Goal: Task Accomplishment & Management: Manage account settings

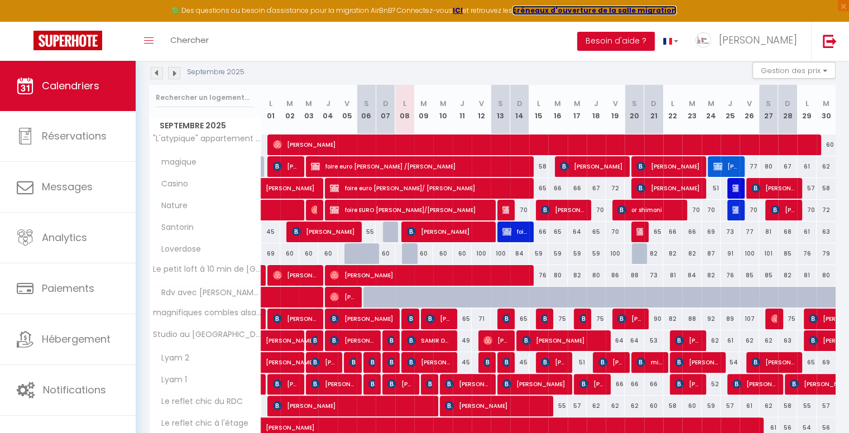
click at [550, 9] on strong "créneaux d'ouverture de la salle migration" at bounding box center [594, 10] width 164 height 9
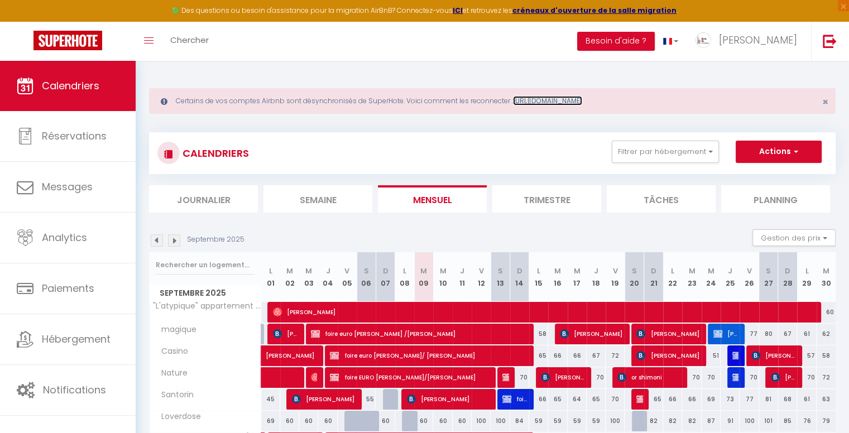
click at [582, 102] on link "[URL][DOMAIN_NAME]" at bounding box center [547, 100] width 69 height 9
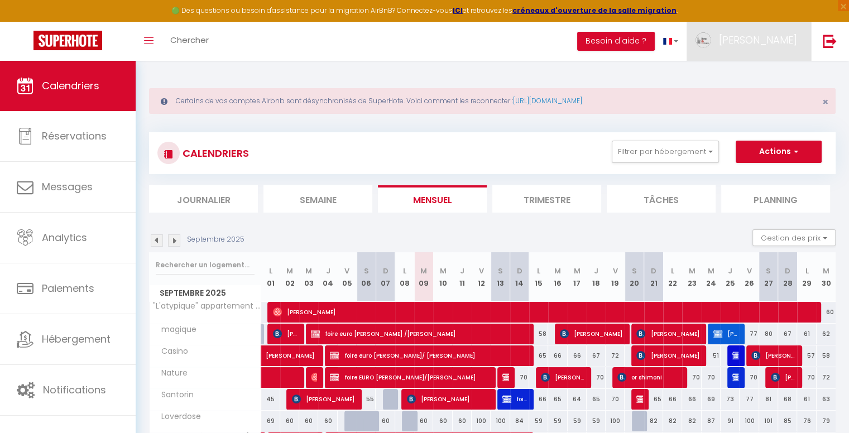
drag, startPoint x: 783, startPoint y: 41, endPoint x: 779, endPoint y: 65, distance: 24.9
click at [783, 41] on span "[PERSON_NAME]" at bounding box center [758, 40] width 78 height 14
click at [775, 73] on link "Paramètres" at bounding box center [766, 77] width 83 height 19
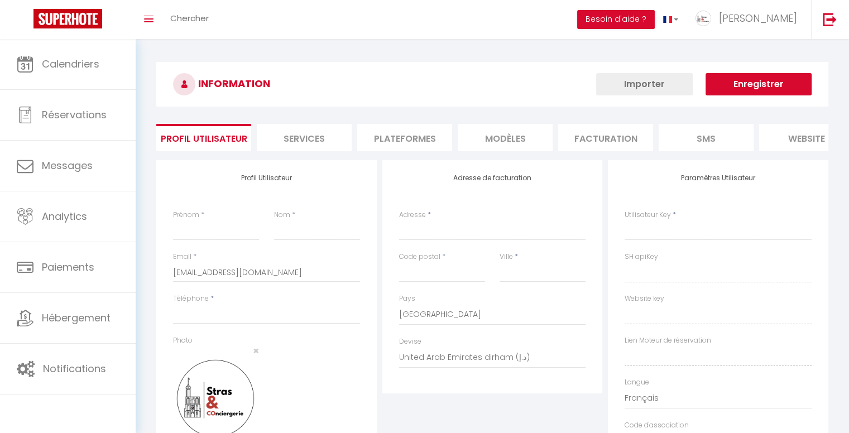
type input "[PERSON_NAME]"
type input "Lang"
type input "0623027297"
type input "Stras & Conciergerie - [STREET_ADDRESS]"
type input "67310"
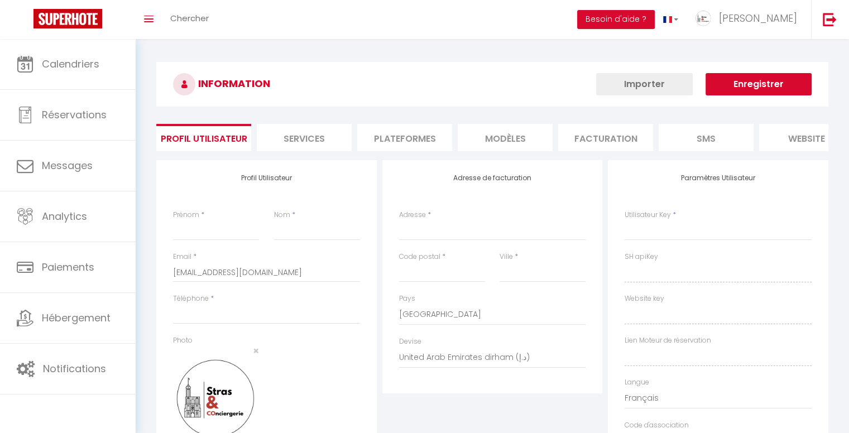
type input "WESTHOFFEN"
select select "28"
type input "eUW8xofWHe11hW8raRhqsmN4p"
type input "K3dJMZRy5zbCwbPAnexnhvLgl"
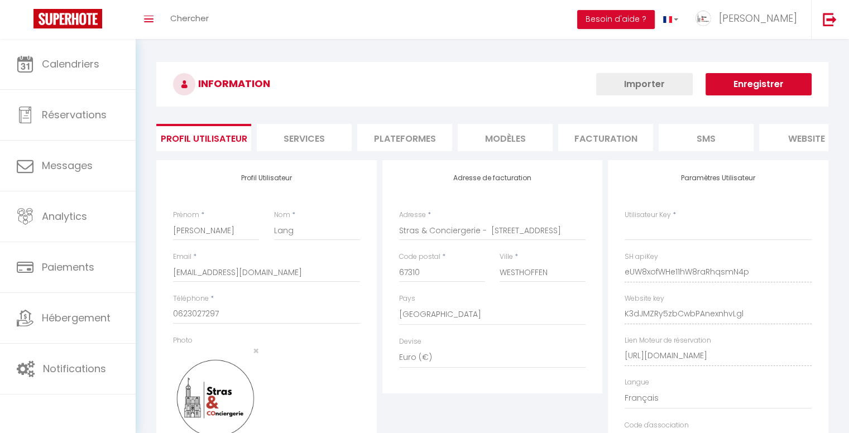
type input "eUW8xofWHe11hW8raRhqsmN4p"
type input "K3dJMZRy5zbCwbPAnexnhvLgl"
type input "[URL][DOMAIN_NAME]"
select select "fr"
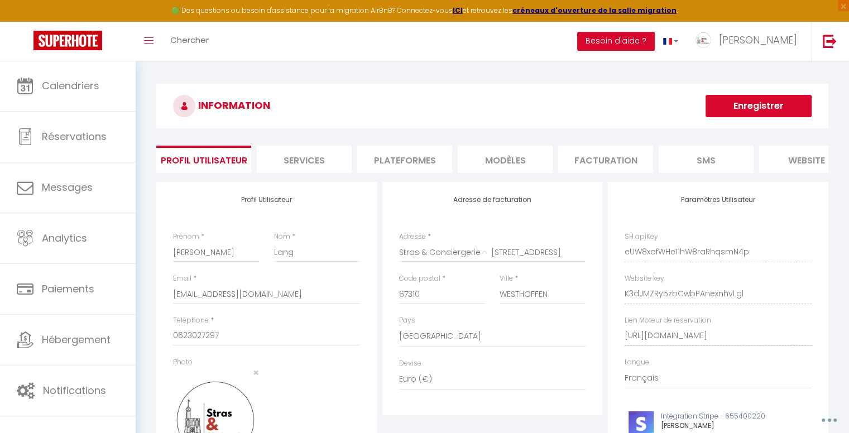
click at [389, 162] on li "Plateformes" at bounding box center [404, 159] width 95 height 27
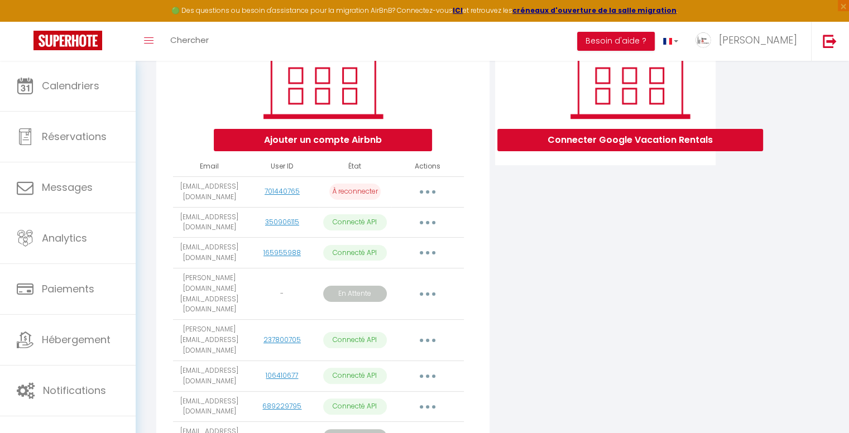
scroll to position [138, 0]
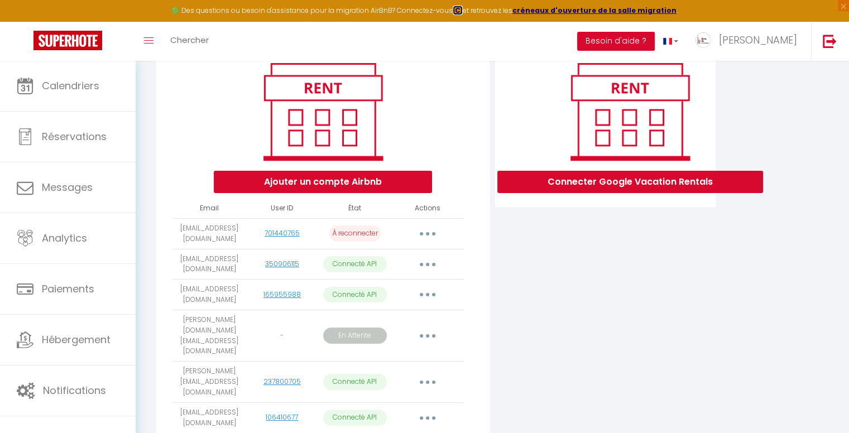
click at [463, 12] on strong "ICI" at bounding box center [458, 10] width 10 height 9
